Goal: Information Seeking & Learning: Learn about a topic

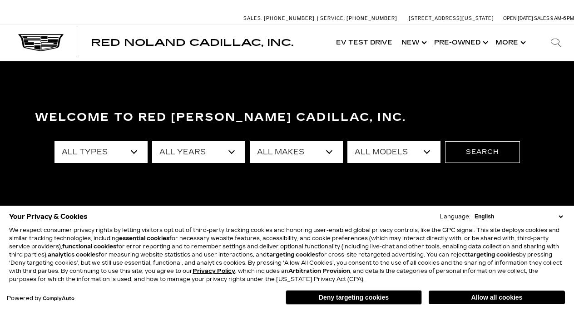
click at [518, 299] on button "Allow all cookies" at bounding box center [497, 298] width 136 height 14
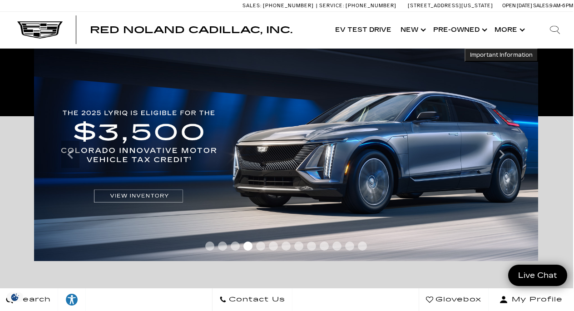
click at [69, 154] on icon "Previous" at bounding box center [69, 154] width 5 height 9
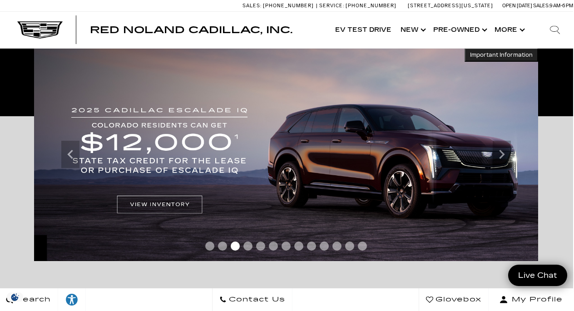
click at [153, 202] on img at bounding box center [286, 154] width 504 height 213
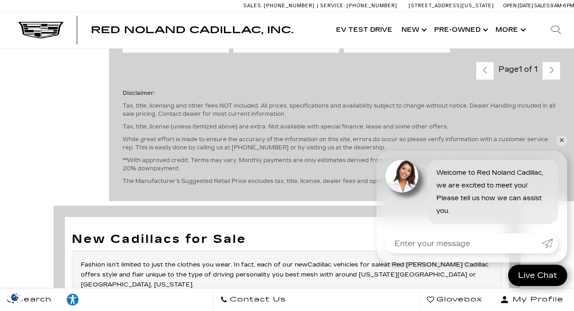
scroll to position [609, 0]
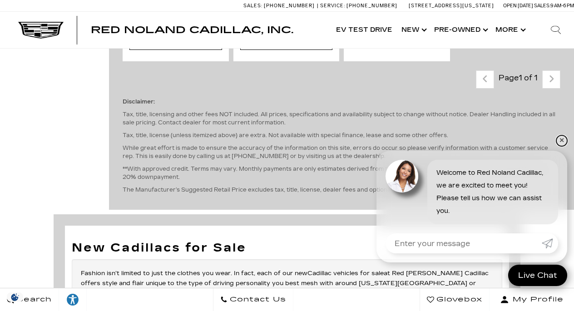
click at [560, 140] on link "✕" at bounding box center [562, 140] width 11 height 11
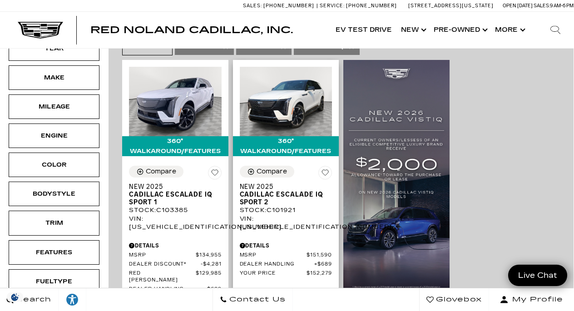
scroll to position [242, 0]
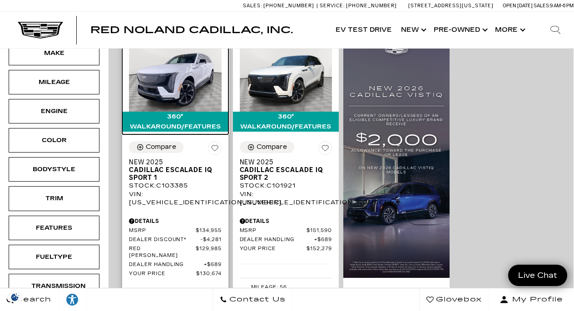
click at [208, 112] on div "360° WalkAround/Features" at bounding box center [175, 122] width 106 height 20
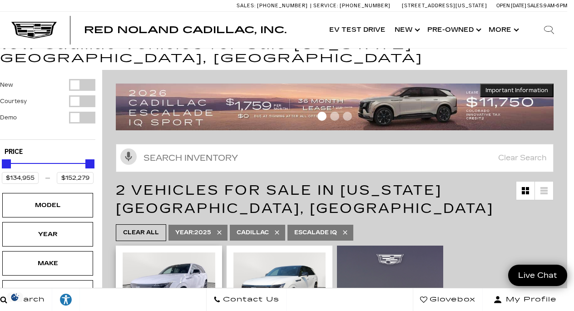
scroll to position [25, 7]
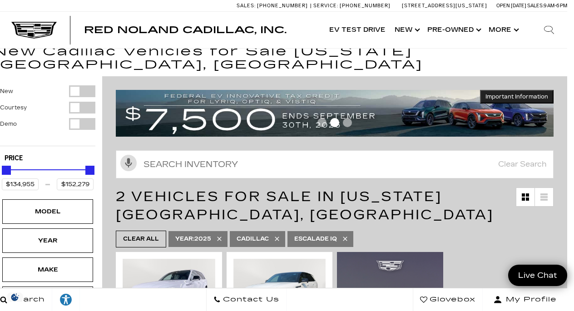
click at [289, 116] on div at bounding box center [335, 124] width 438 height 16
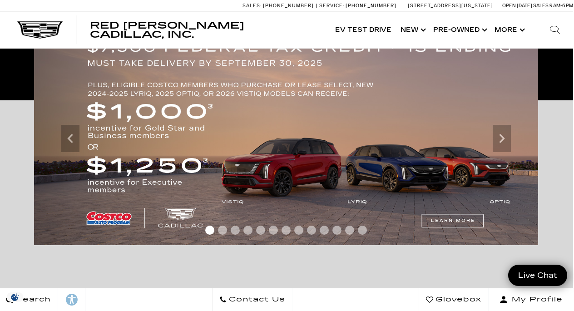
scroll to position [185, 1]
click at [458, 219] on img at bounding box center [286, 138] width 504 height 213
click at [455, 226] on div at bounding box center [286, 232] width 504 height 17
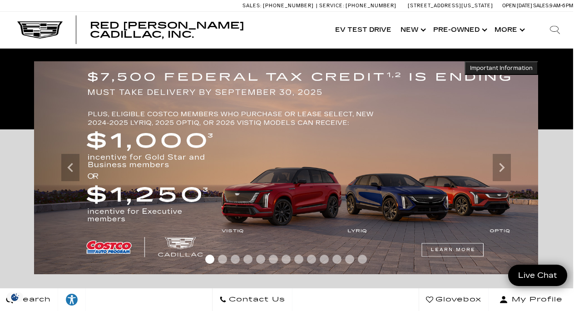
scroll to position [150, 1]
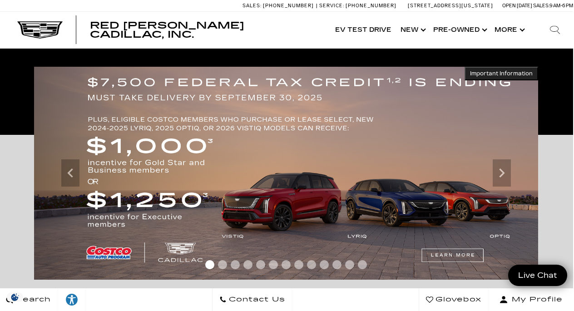
click at [452, 255] on img at bounding box center [286, 173] width 504 height 213
click at [355, 211] on img at bounding box center [286, 173] width 504 height 213
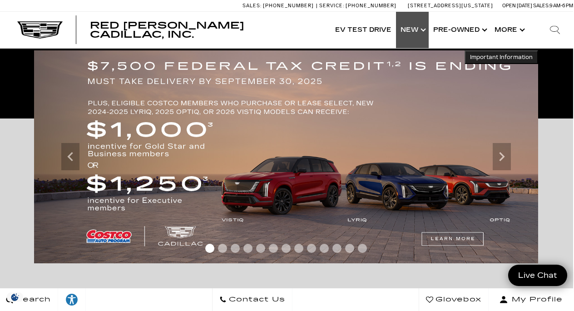
click at [410, 31] on link "Show New" at bounding box center [412, 30] width 33 height 36
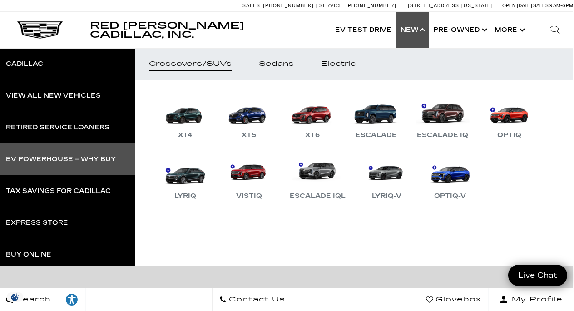
click at [95, 162] on div "EV Powerhouse – Why Buy" at bounding box center [61, 159] width 110 height 6
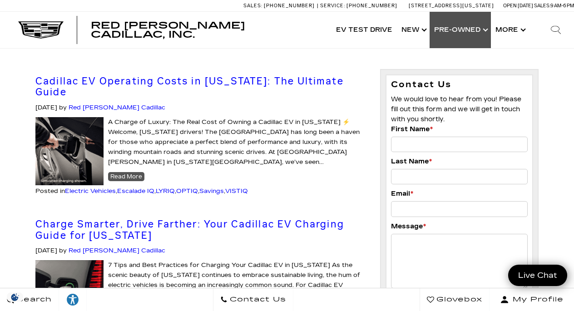
click at [470, 33] on link "Show Pre-Owned" at bounding box center [460, 30] width 61 height 36
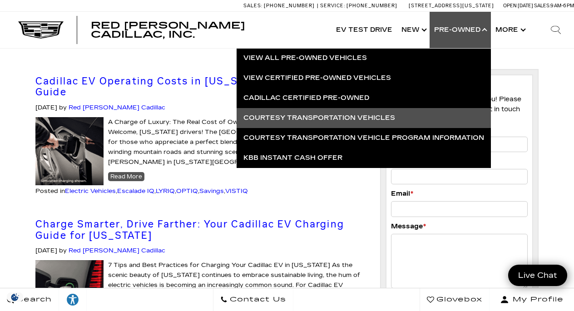
click at [358, 120] on link "Courtesy Transportation Vehicles" at bounding box center [364, 118] width 255 height 20
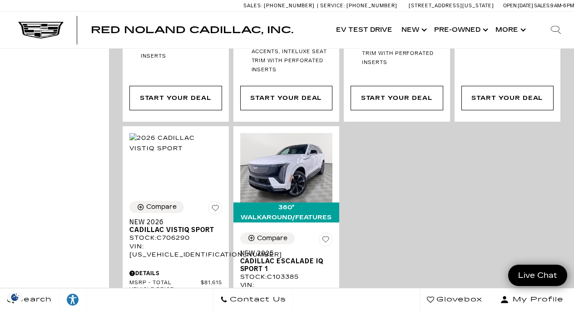
scroll to position [2184, 0]
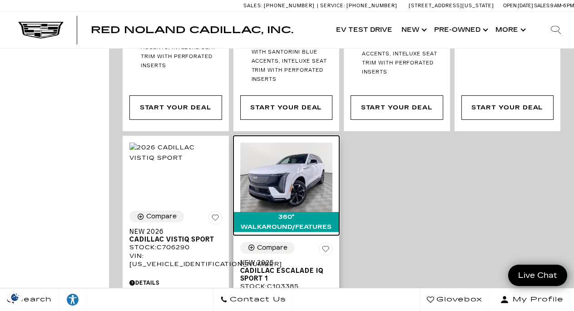
click at [308, 212] on div "360° WalkAround/Features" at bounding box center [287, 222] width 106 height 20
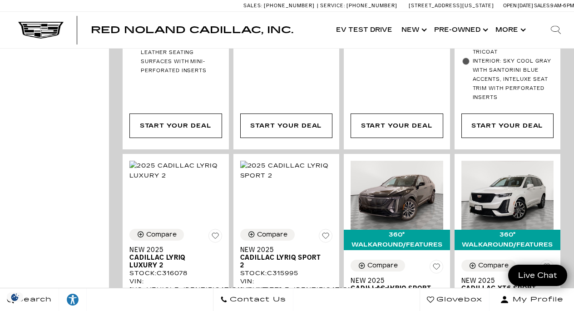
scroll to position [1666, 0]
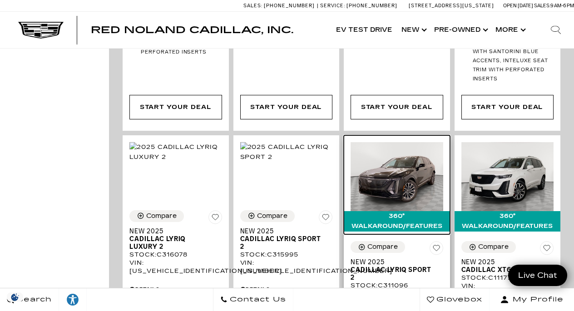
click at [382, 211] on div "360° WalkAround/Features" at bounding box center [397, 221] width 106 height 20
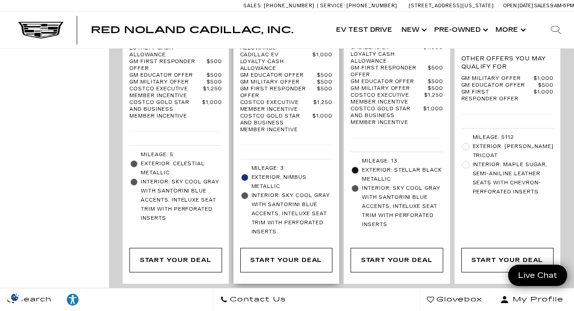
scroll to position [2055, 0]
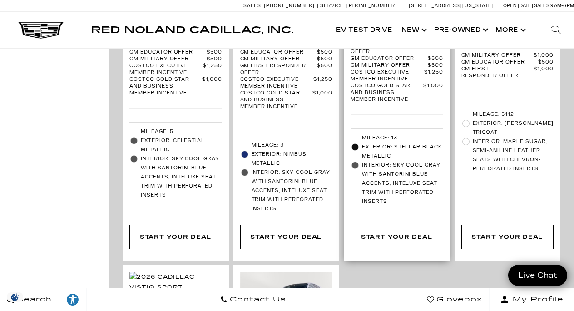
click at [380, 143] on span "Exterior: Stellar Black Metallic" at bounding box center [402, 152] width 81 height 18
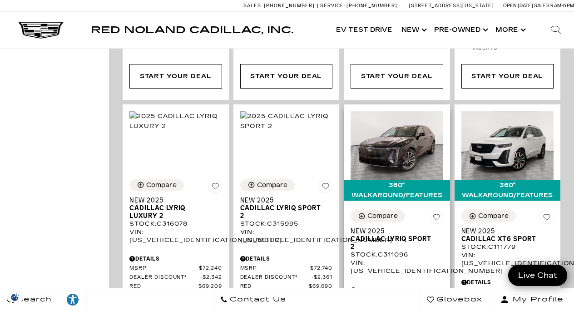
scroll to position [1696, 0]
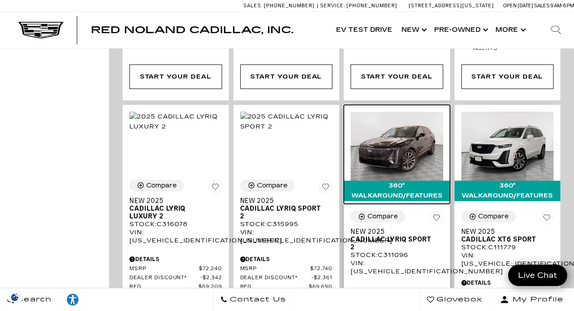
click at [380, 121] on img at bounding box center [397, 147] width 93 height 70
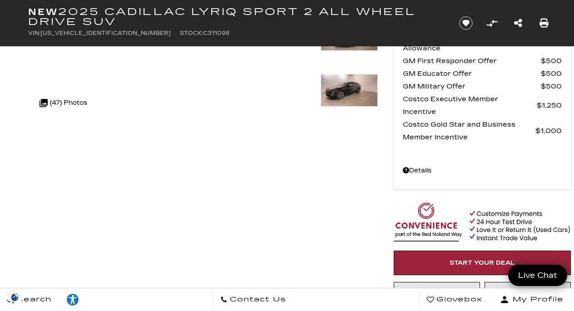
scroll to position [178, 0]
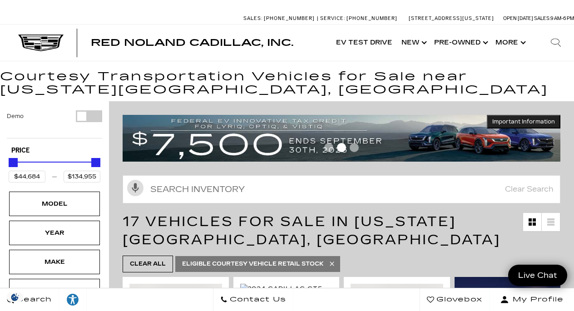
click at [193, 136] on img at bounding box center [342, 138] width 438 height 47
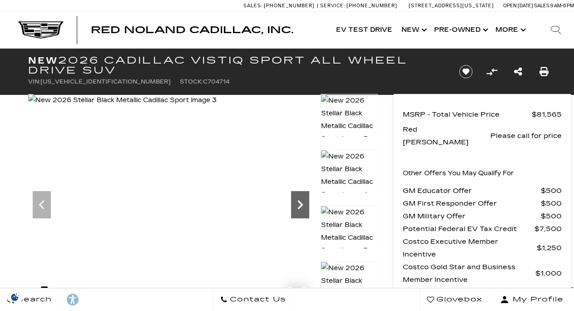
click at [301, 203] on icon "Next" at bounding box center [300, 204] width 5 height 9
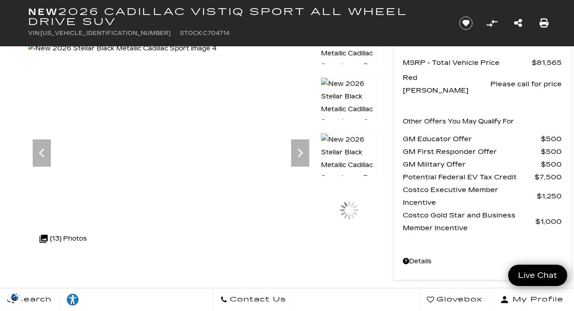
click at [351, 143] on img at bounding box center [349, 159] width 57 height 52
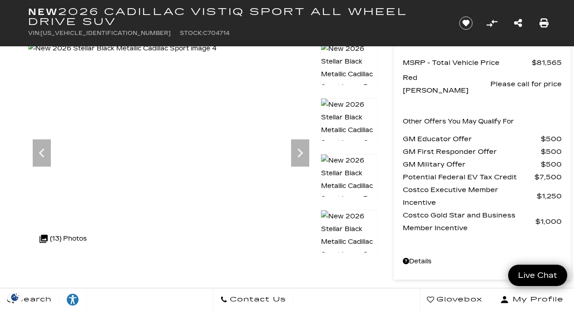
click at [350, 163] on img at bounding box center [349, 180] width 57 height 52
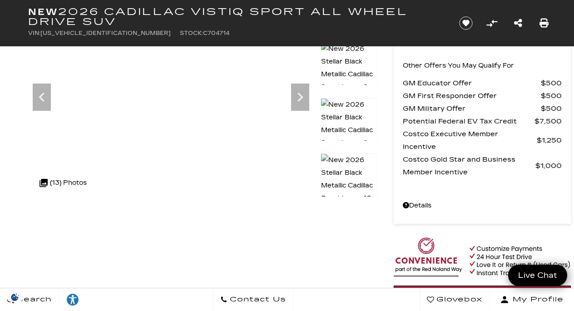
scroll to position [107, 0]
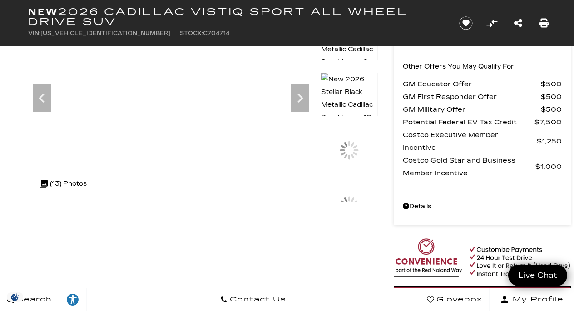
click at [347, 81] on img at bounding box center [349, 99] width 57 height 52
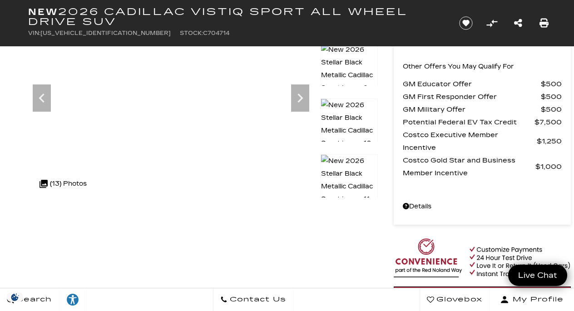
click at [347, 110] on img at bounding box center [349, 125] width 57 height 52
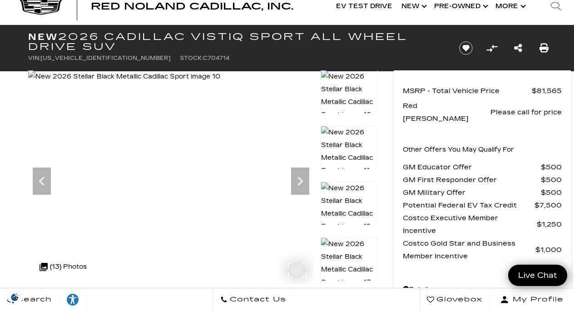
scroll to position [46, 0]
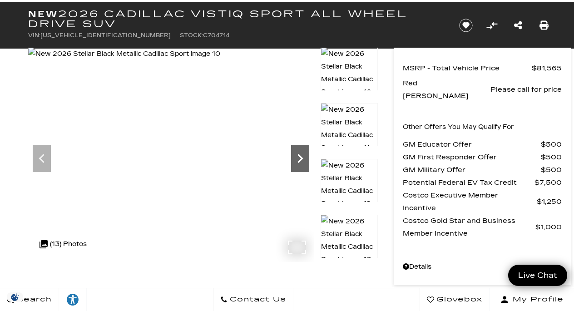
click at [301, 159] on icon "Next" at bounding box center [300, 158] width 5 height 9
click at [220, 60] on img at bounding box center [124, 54] width 192 height 13
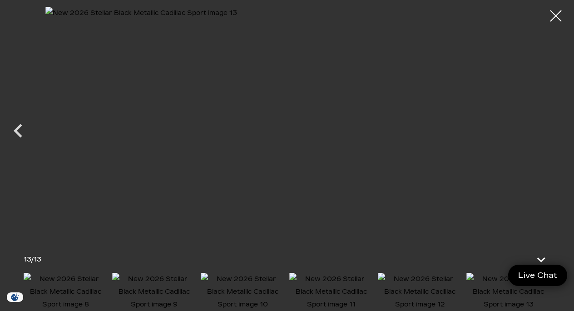
scroll to position [48, 0]
click at [481, 127] on img at bounding box center [287, 123] width 484 height 232
click at [496, 301] on img at bounding box center [509, 292] width 84 height 38
click at [445, 297] on img at bounding box center [420, 292] width 84 height 38
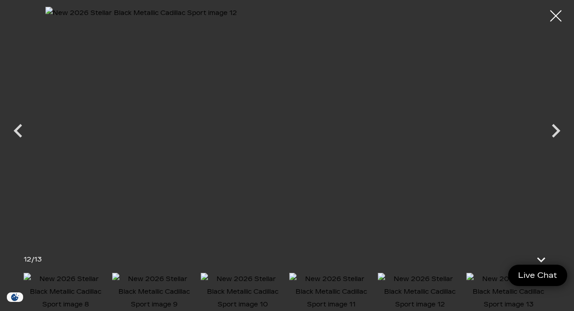
click at [353, 279] on img at bounding box center [332, 292] width 84 height 38
click at [258, 292] on img at bounding box center [243, 292] width 84 height 38
click at [177, 286] on img at bounding box center [154, 292] width 84 height 38
click at [89, 283] on img at bounding box center [66, 292] width 84 height 38
click at [22, 133] on icon "Previous" at bounding box center [18, 130] width 27 height 27
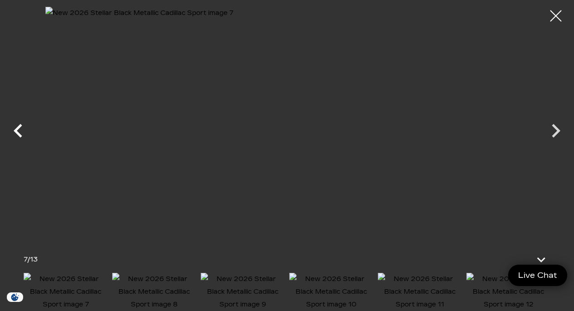
click at [22, 133] on icon "Previous" at bounding box center [18, 130] width 27 height 27
click at [20, 129] on icon "Previous" at bounding box center [18, 130] width 27 height 27
click at [558, 15] on div at bounding box center [556, 16] width 24 height 24
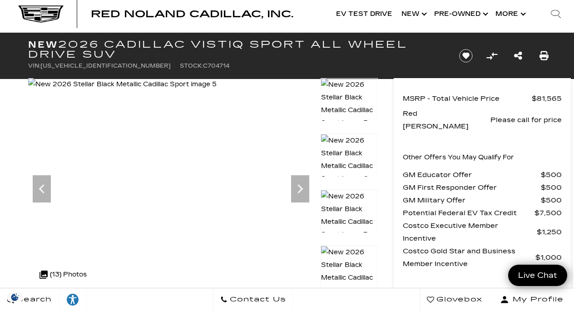
scroll to position [20, 0]
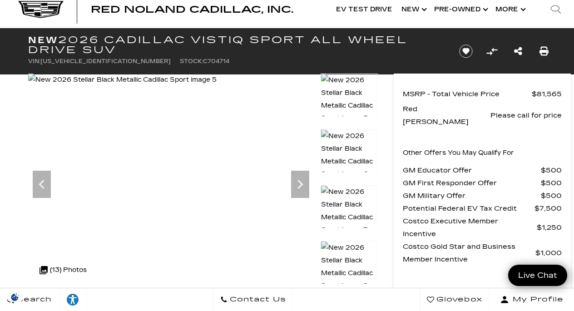
click at [358, 190] on img at bounding box center [349, 211] width 57 height 52
click at [349, 235] on div at bounding box center [349, 213] width 57 height 56
click at [303, 188] on icon "Next" at bounding box center [300, 184] width 18 height 18
click at [301, 185] on icon "Next" at bounding box center [300, 184] width 5 height 9
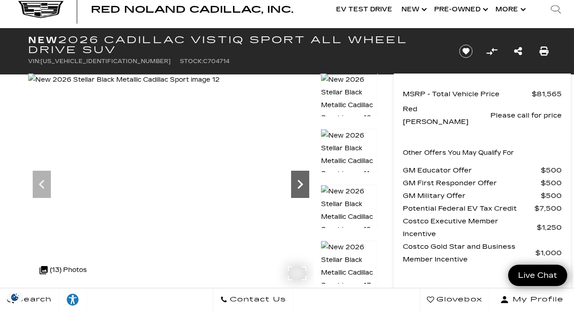
click at [301, 185] on icon "Next" at bounding box center [300, 184] width 5 height 9
click at [220, 86] on img at bounding box center [124, 80] width 192 height 13
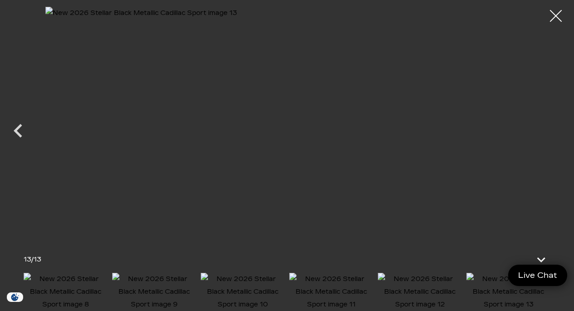
click at [559, 19] on div at bounding box center [556, 16] width 24 height 24
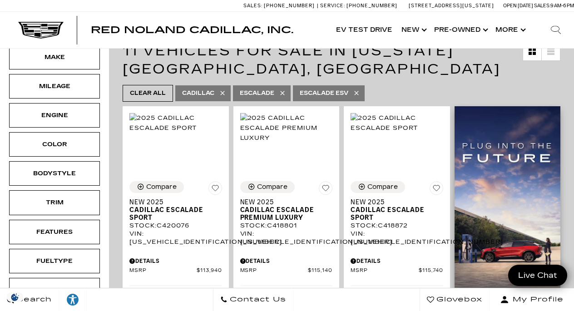
scroll to position [166, 0]
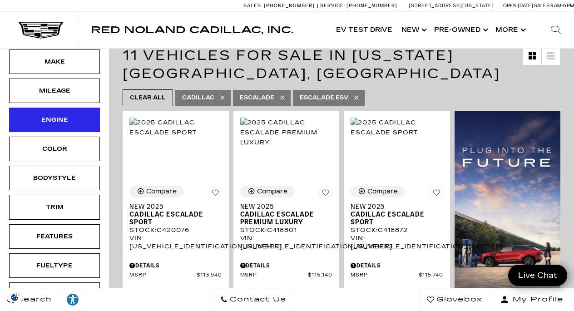
click at [91, 108] on div "Engine" at bounding box center [54, 120] width 91 height 25
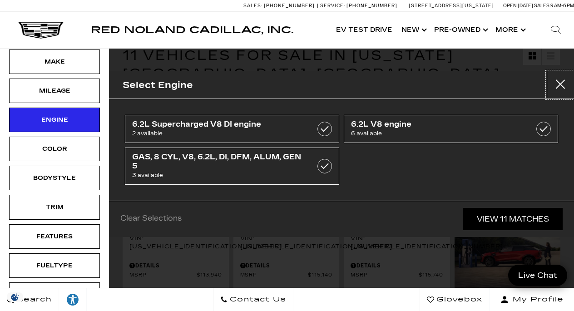
click at [564, 85] on button "Close" at bounding box center [560, 84] width 27 height 27
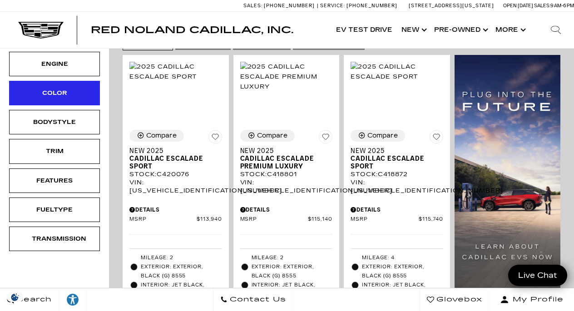
scroll to position [224, 0]
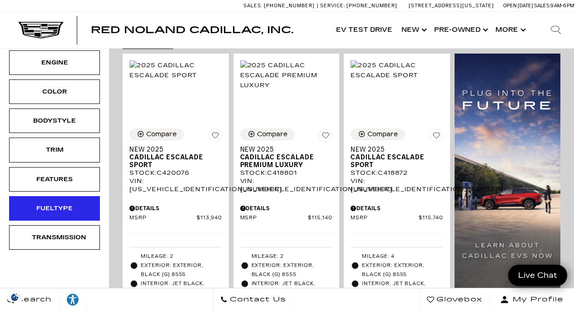
click at [81, 196] on div "Fueltype" at bounding box center [54, 208] width 91 height 25
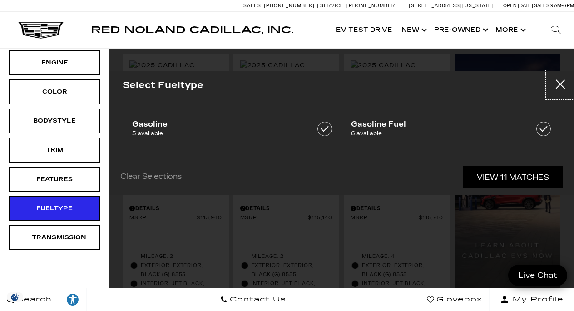
click at [562, 85] on button "Close" at bounding box center [560, 84] width 27 height 27
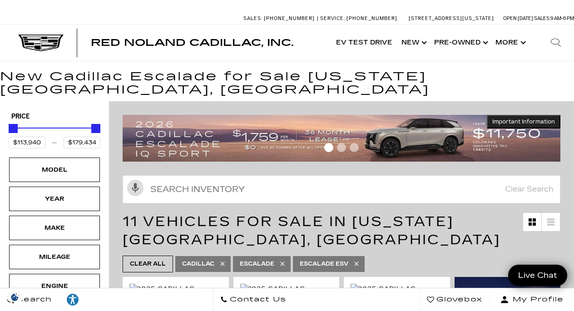
scroll to position [0, 0]
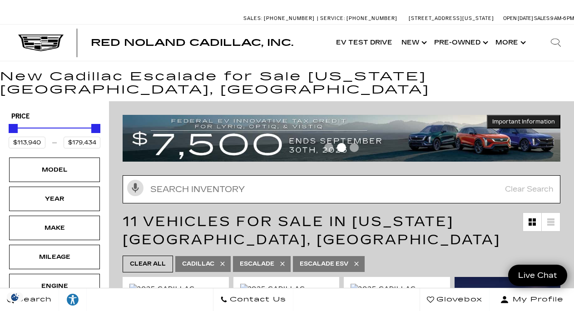
click at [180, 177] on input "Search Inventory" at bounding box center [342, 189] width 438 height 28
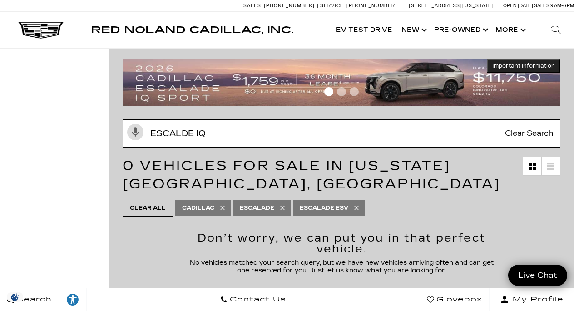
scroll to position [54, 0]
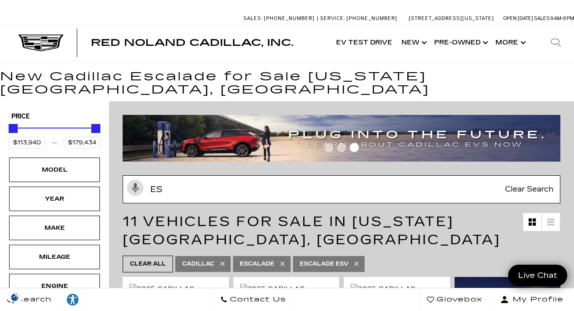
type input "E"
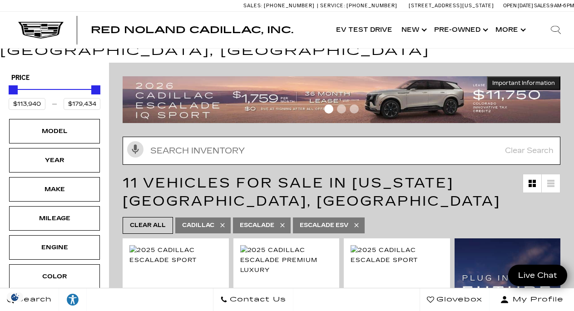
scroll to position [37, 0]
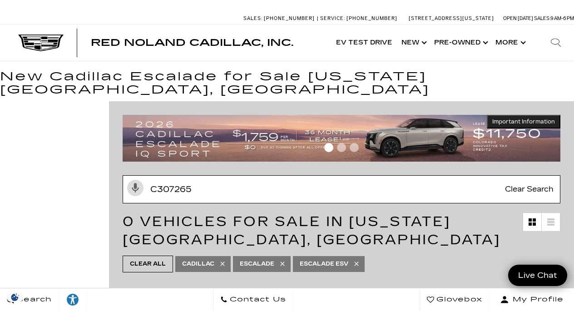
type input "C307265"
drag, startPoint x: 193, startPoint y: 175, endPoint x: 151, endPoint y: 175, distance: 42.3
click at [151, 175] on input "C307265" at bounding box center [342, 189] width 438 height 28
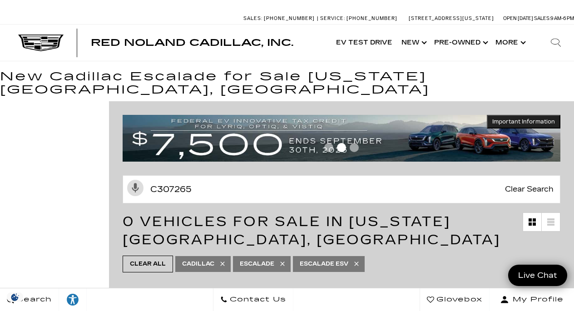
click at [552, 43] on icon "Search" at bounding box center [555, 42] width 9 height 6
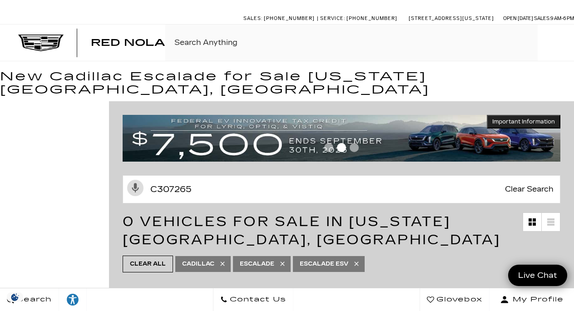
paste input "C307265"
type input "C307265"
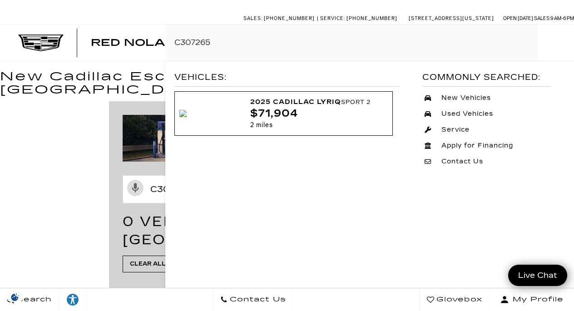
click at [321, 107] on div "2025 Cadillac LYRIQ Sport 2" at bounding box center [315, 102] width 131 height 12
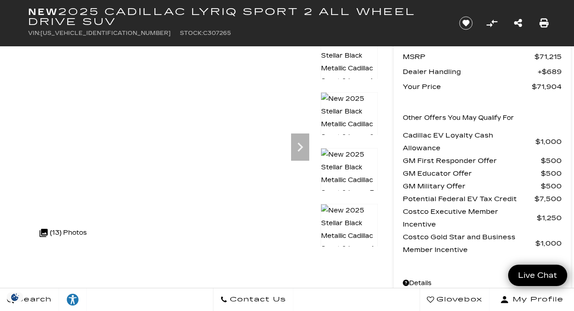
scroll to position [57, 0]
click at [306, 144] on icon "Next" at bounding box center [300, 148] width 18 height 18
click at [304, 144] on icon "Next" at bounding box center [300, 148] width 18 height 18
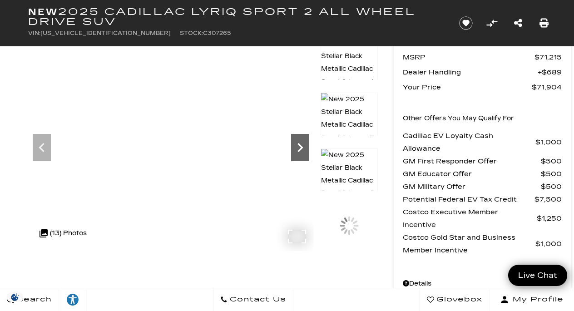
click at [304, 144] on icon "Next" at bounding box center [300, 148] width 18 height 18
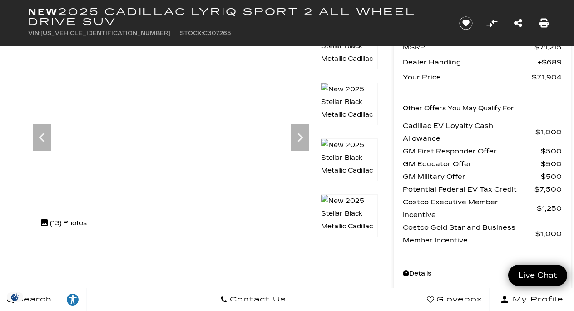
scroll to position [85, 0]
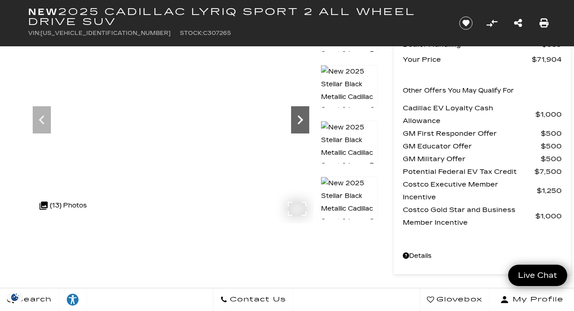
click at [303, 120] on icon "Next" at bounding box center [300, 119] width 5 height 9
click at [302, 120] on icon "Next" at bounding box center [300, 119] width 5 height 9
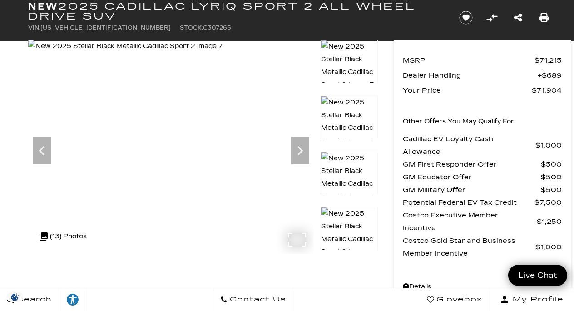
scroll to position [47, 0]
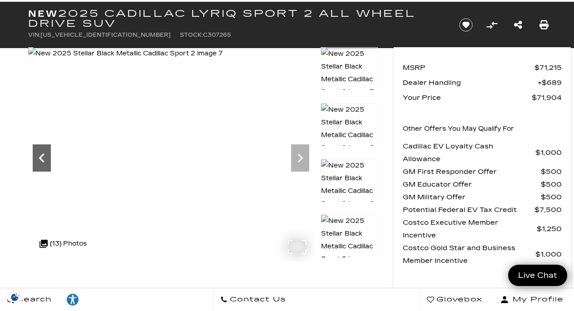
click at [48, 152] on icon "Previous" at bounding box center [42, 158] width 18 height 18
click at [299, 156] on icon "Next" at bounding box center [300, 158] width 18 height 18
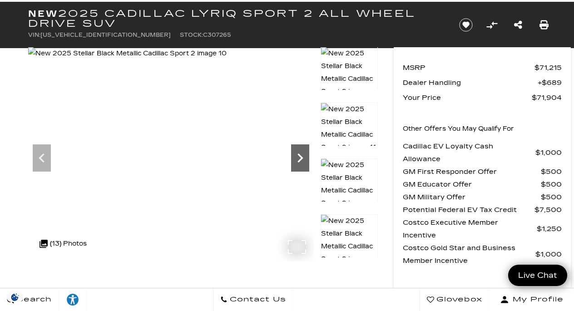
click at [303, 155] on icon "Next" at bounding box center [300, 158] width 18 height 18
click at [301, 151] on icon "Next" at bounding box center [300, 158] width 18 height 18
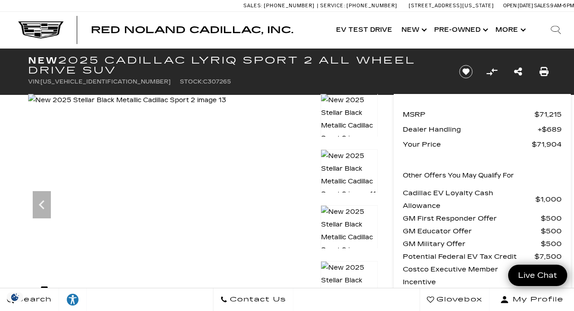
scroll to position [0, 0]
click at [43, 206] on icon "Previous" at bounding box center [42, 205] width 18 height 18
click at [301, 203] on icon "Next" at bounding box center [300, 204] width 5 height 9
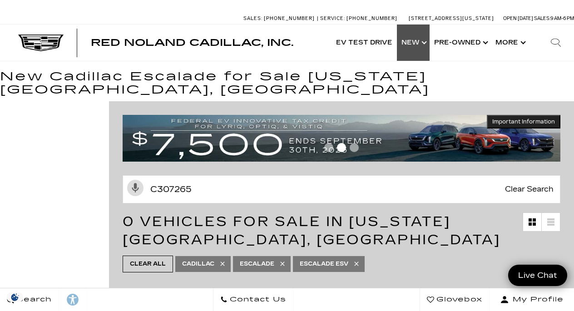
click at [420, 42] on link "Show New" at bounding box center [413, 43] width 33 height 36
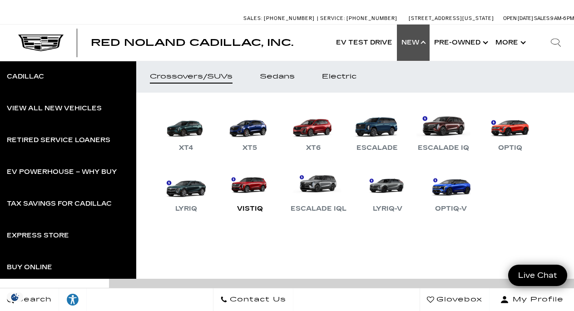
click at [252, 188] on link "VISTIQ" at bounding box center [250, 190] width 55 height 47
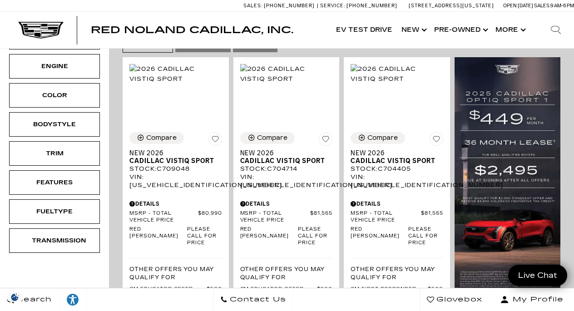
scroll to position [170, 0]
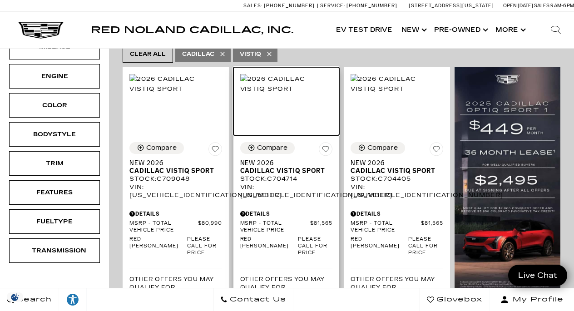
click at [278, 94] on img at bounding box center [286, 84] width 93 height 20
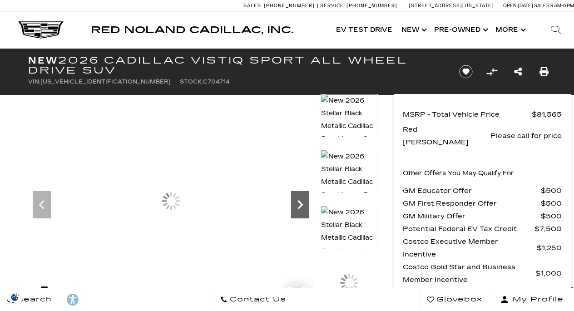
click at [302, 206] on icon "Next" at bounding box center [300, 204] width 5 height 9
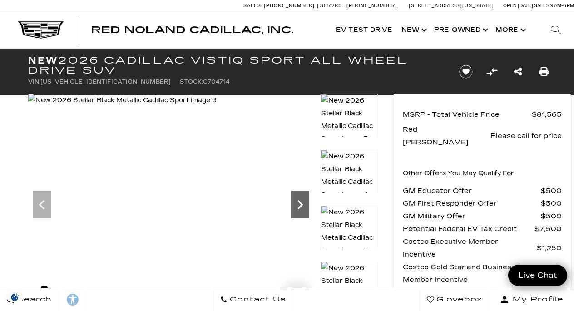
click at [301, 206] on icon "Next" at bounding box center [300, 204] width 5 height 9
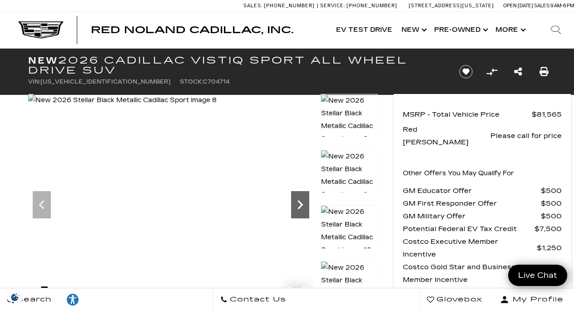
click at [301, 206] on icon "Next" at bounding box center [300, 204] width 5 height 9
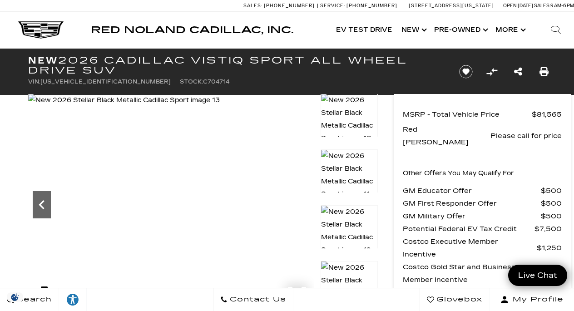
click at [45, 203] on icon "Previous" at bounding box center [42, 205] width 18 height 18
